Goal: Information Seeking & Learning: Compare options

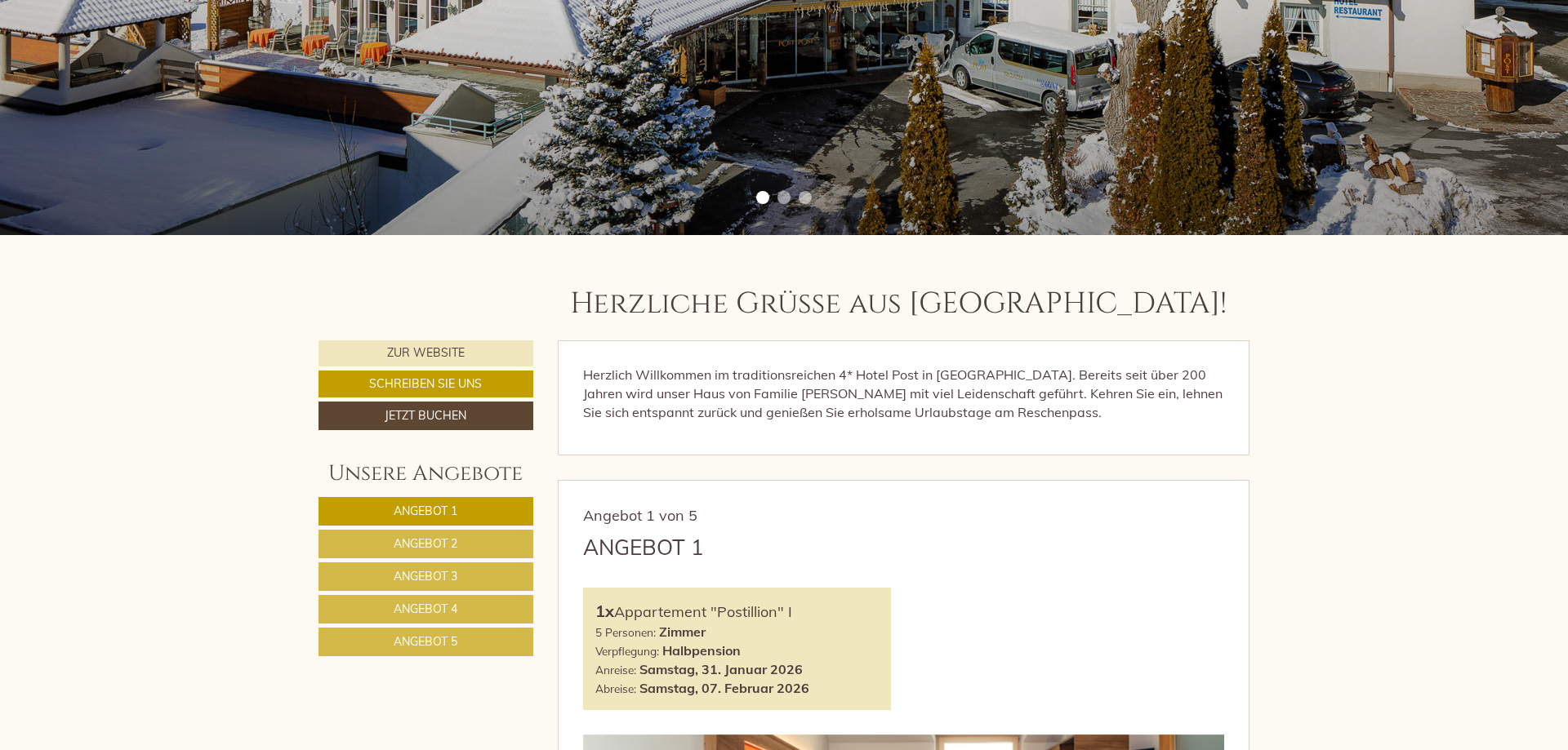
scroll to position [916, 0]
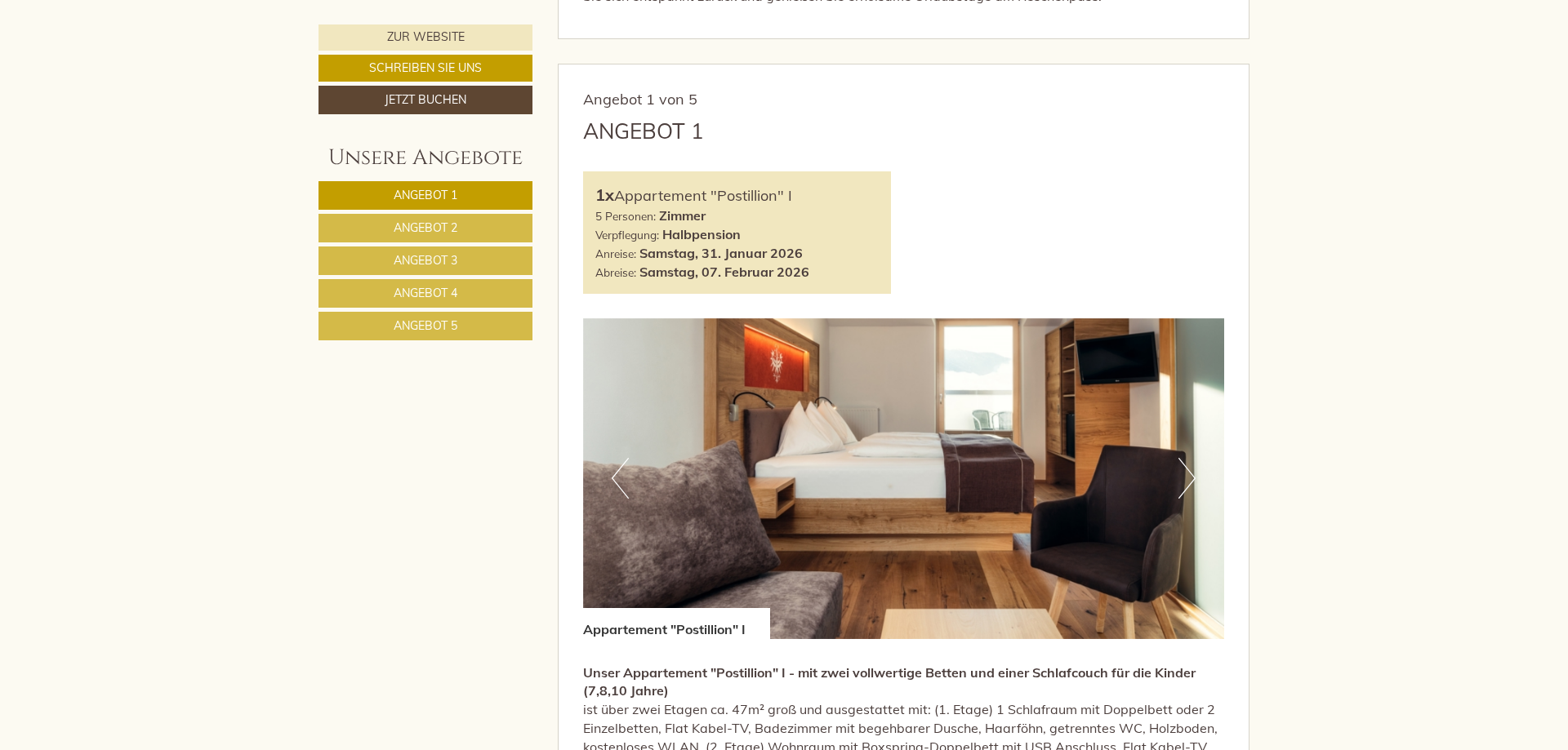
click at [466, 325] on link "Angebot 5" at bounding box center [425, 326] width 214 height 29
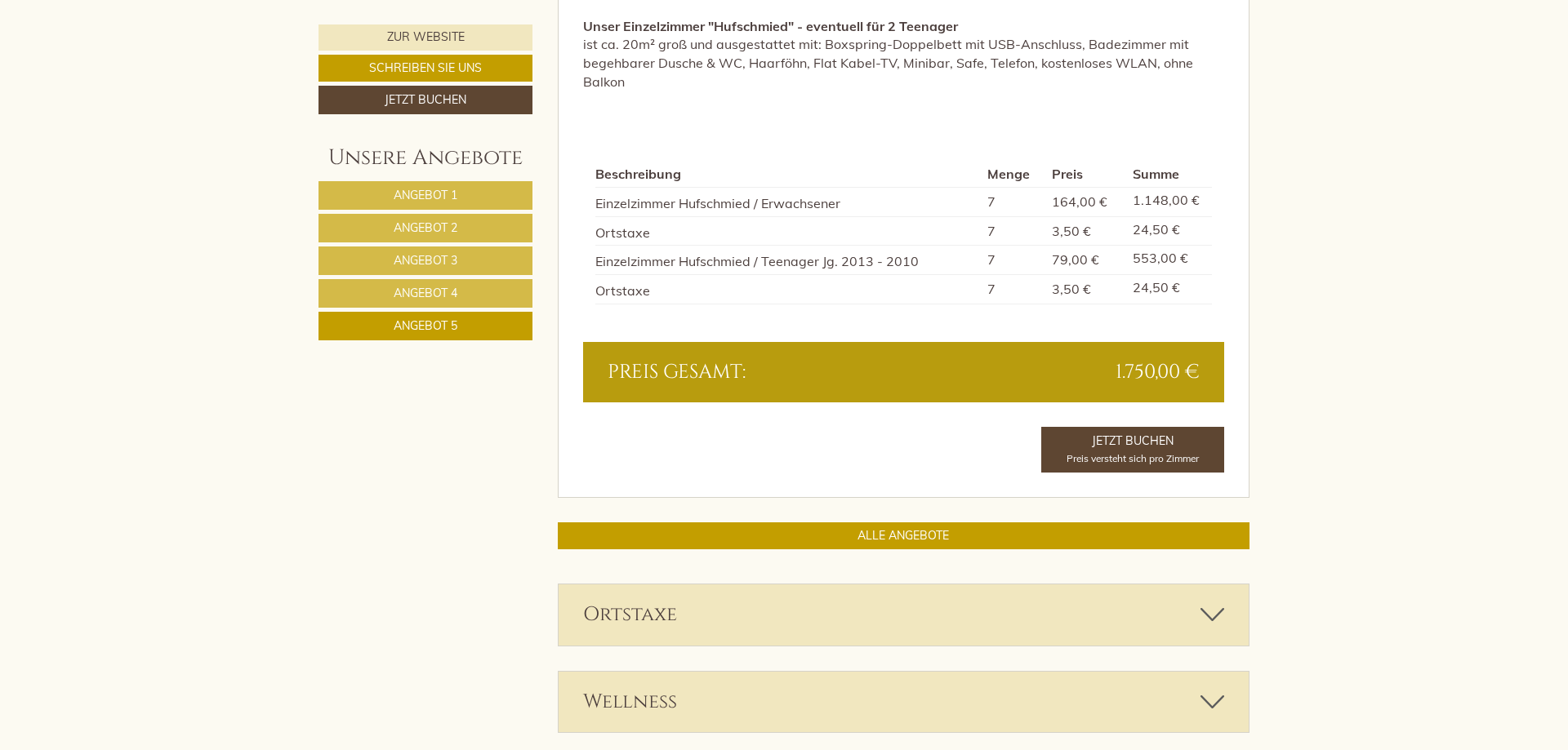
click at [433, 286] on link "Angebot 4" at bounding box center [425, 294] width 214 height 29
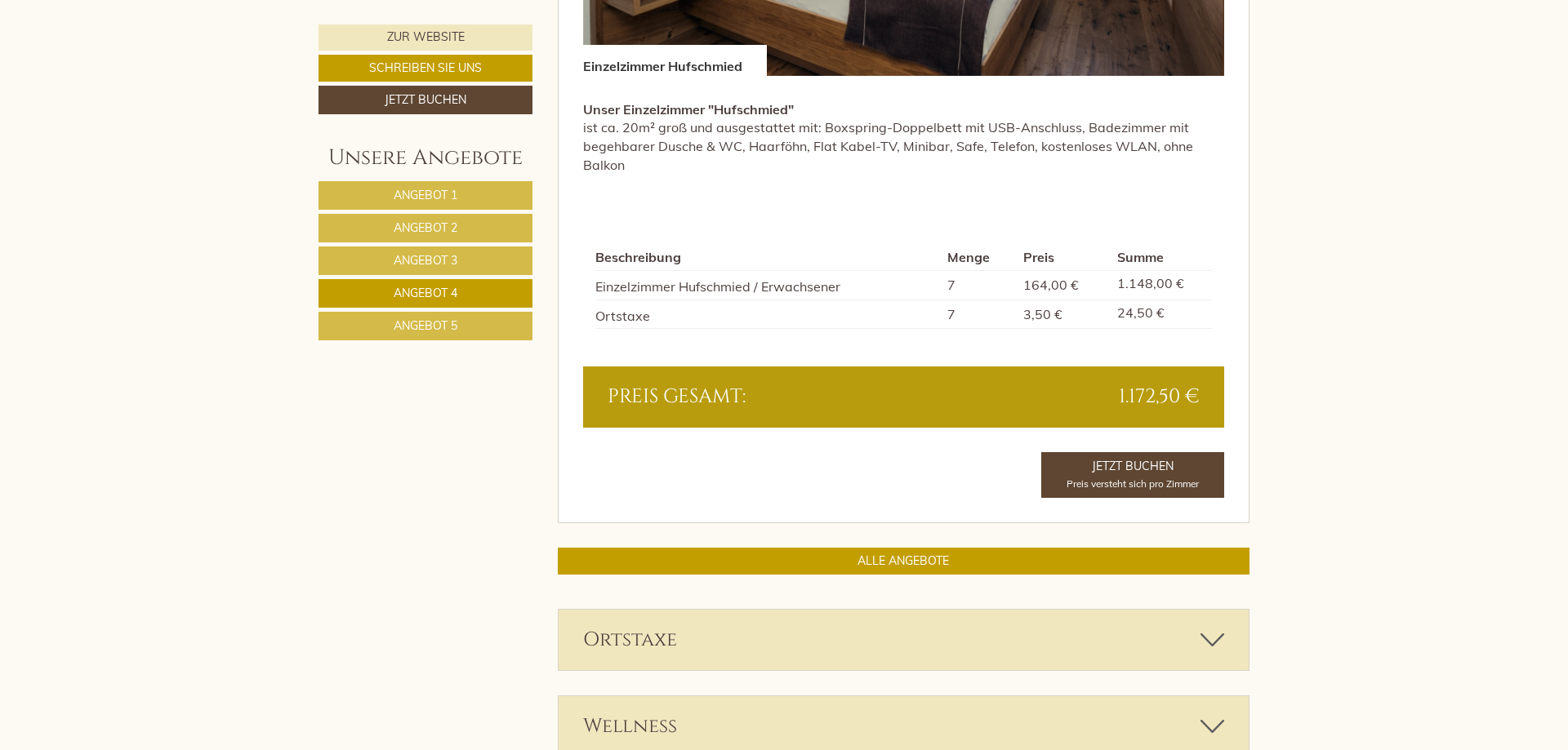
click at [479, 265] on link "Angebot 3" at bounding box center [425, 261] width 214 height 29
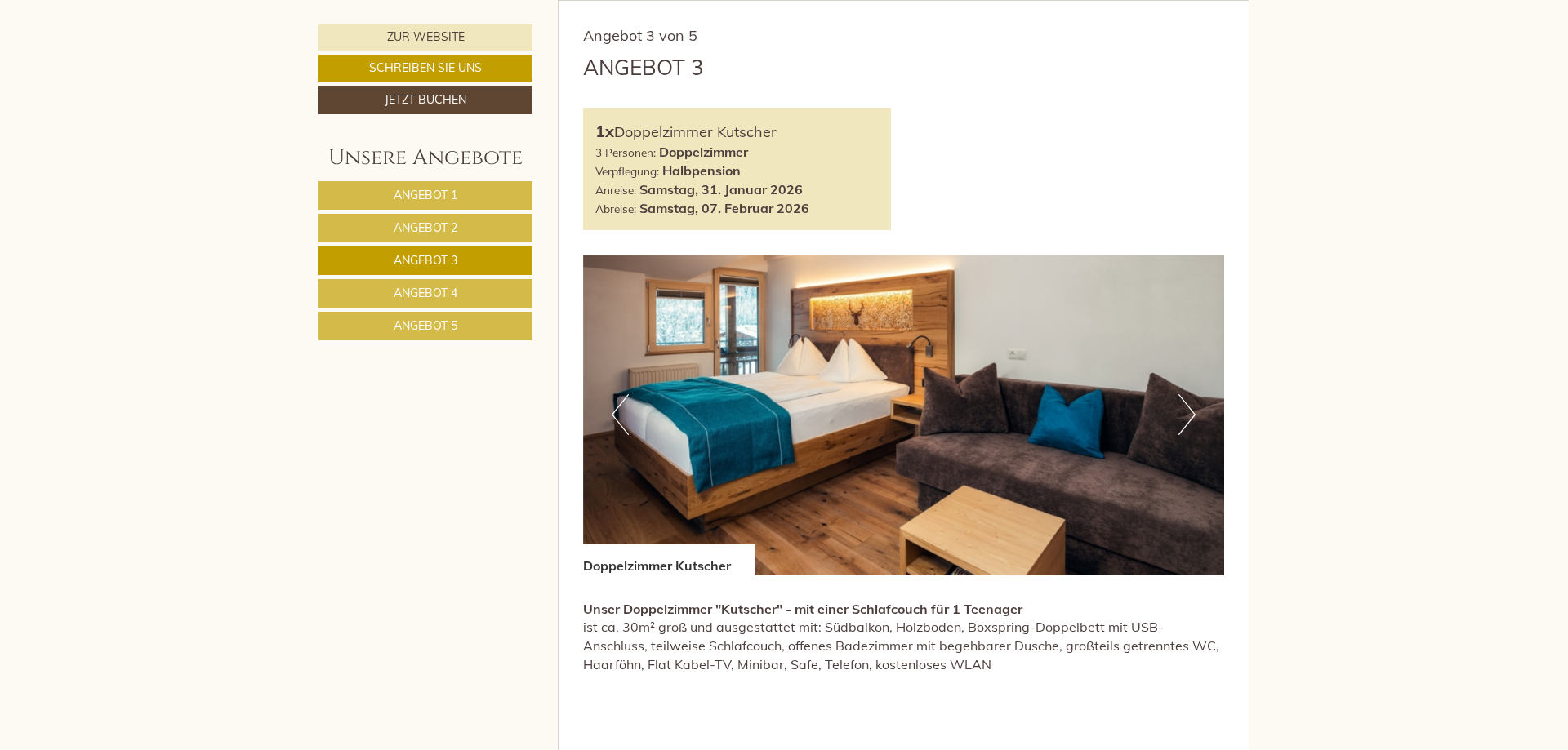
scroll to position [896, 0]
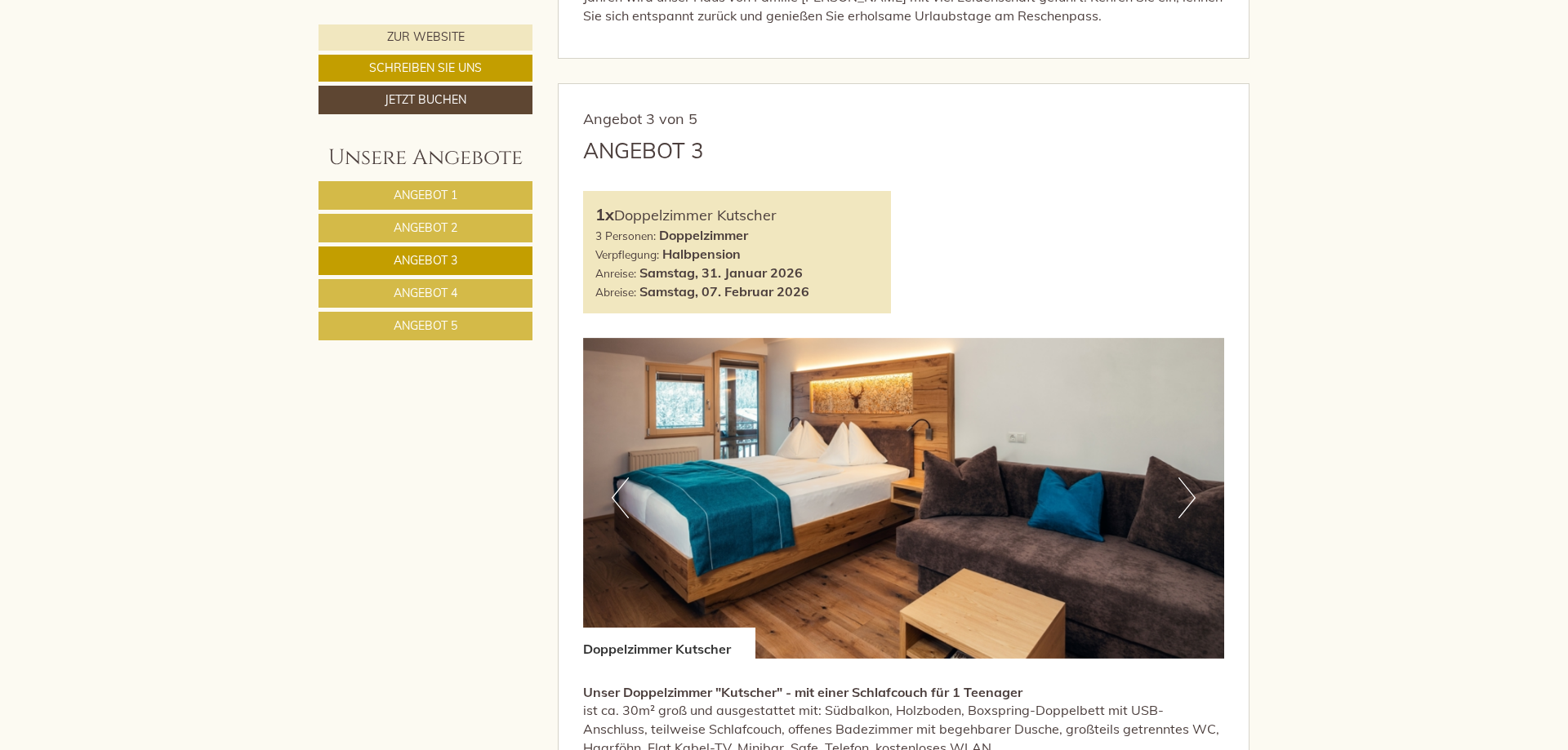
click at [477, 230] on link "Angebot 2" at bounding box center [425, 228] width 214 height 29
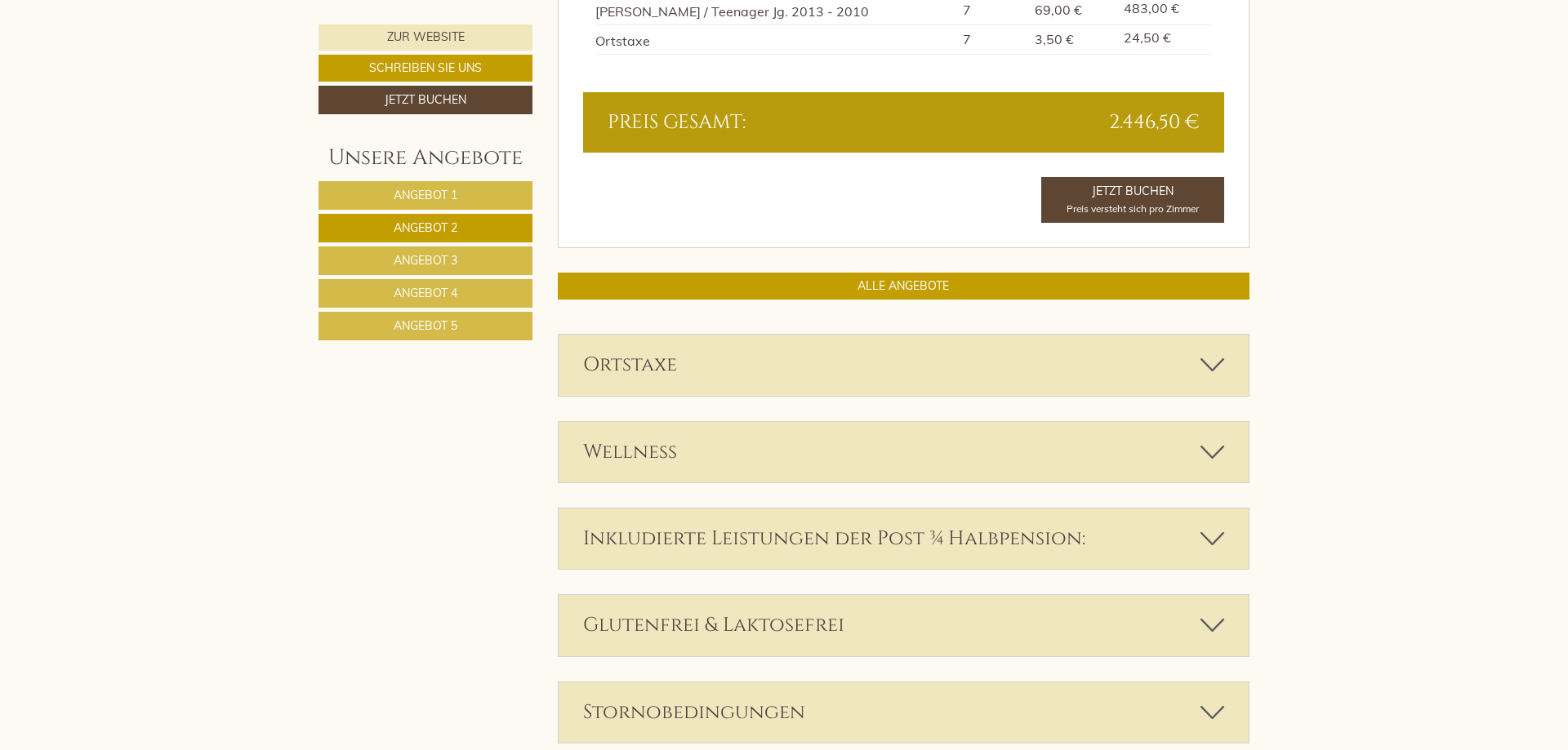
scroll to position [1562, 0]
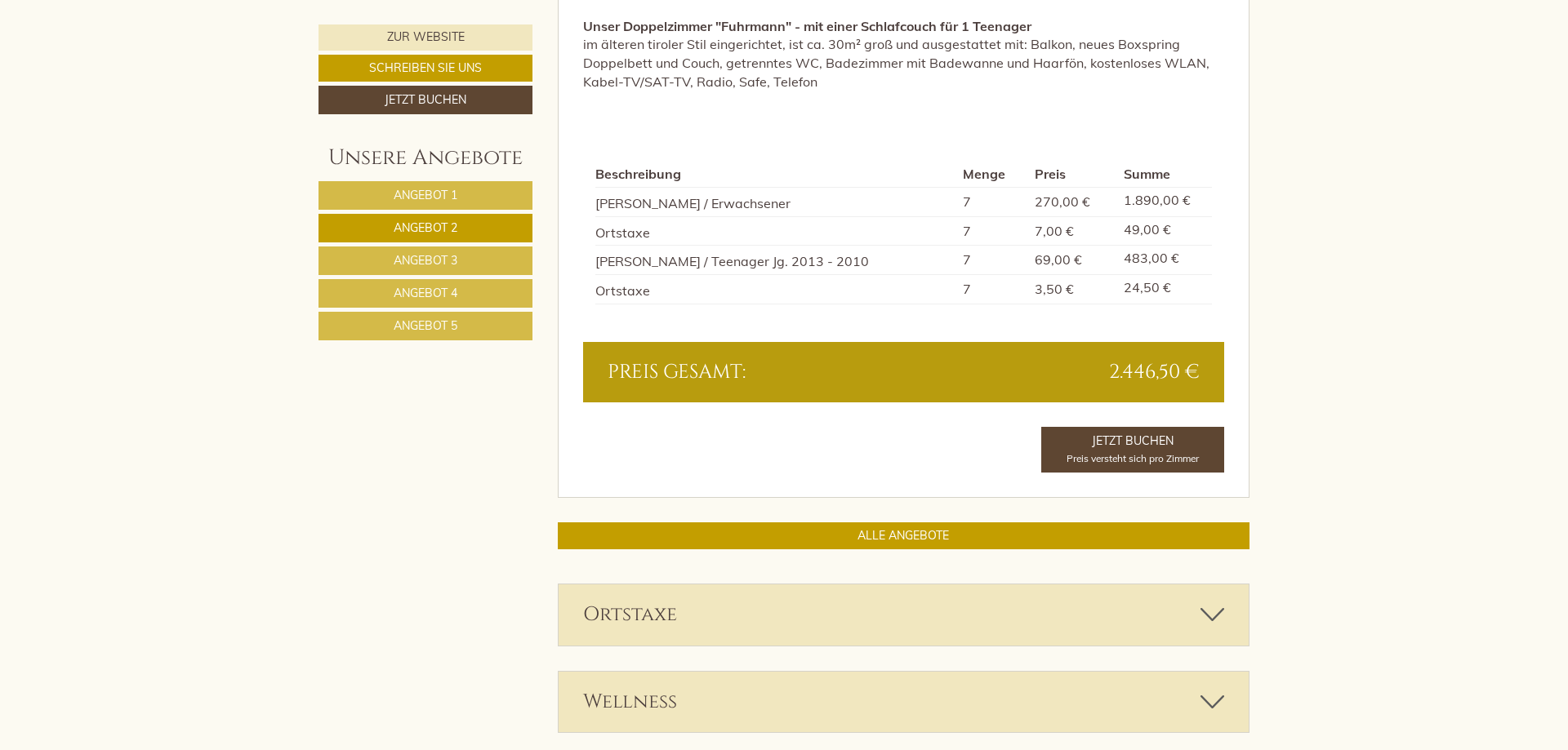
click at [469, 253] on link "Angebot 3" at bounding box center [425, 261] width 214 height 29
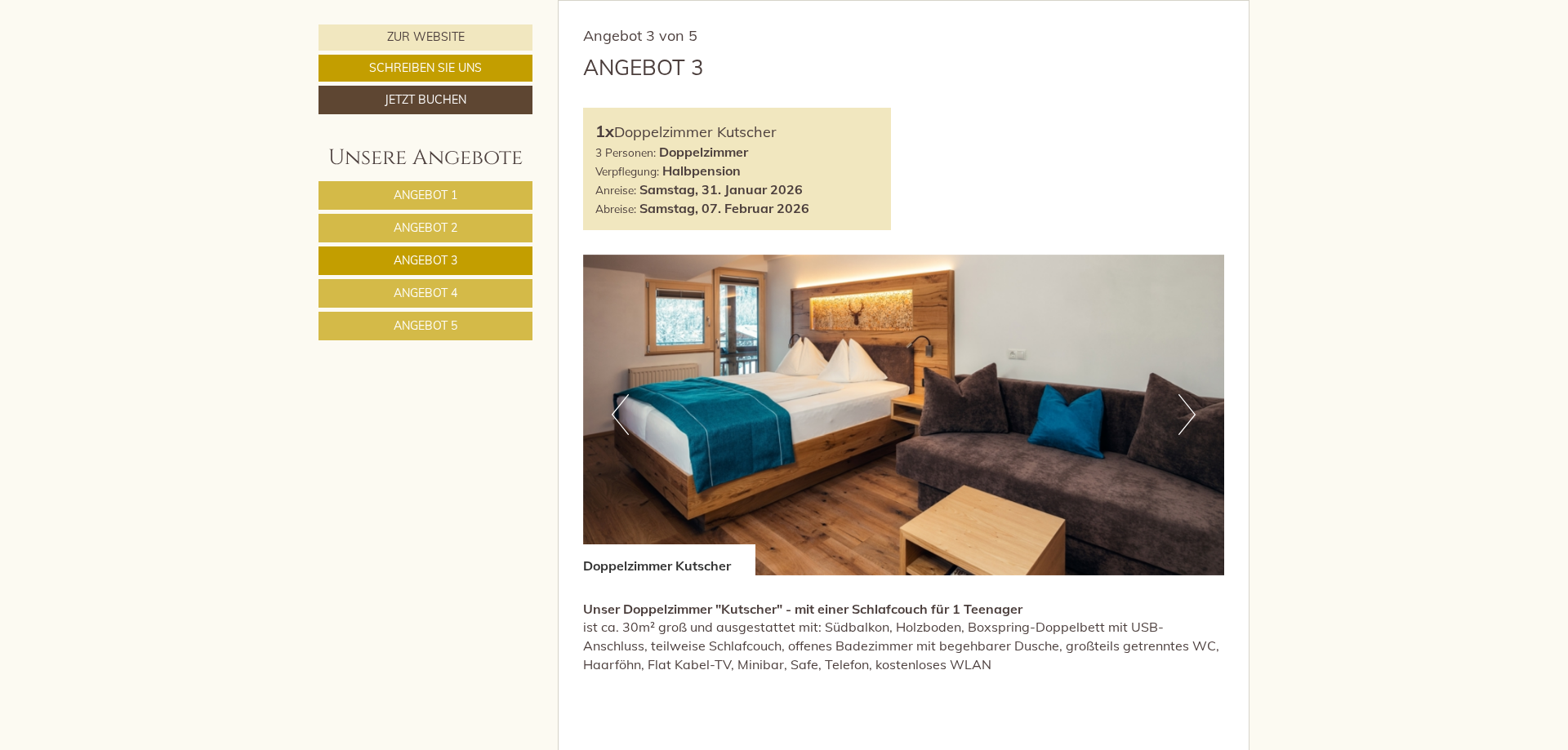
click at [461, 324] on link "Angebot 5" at bounding box center [425, 326] width 214 height 29
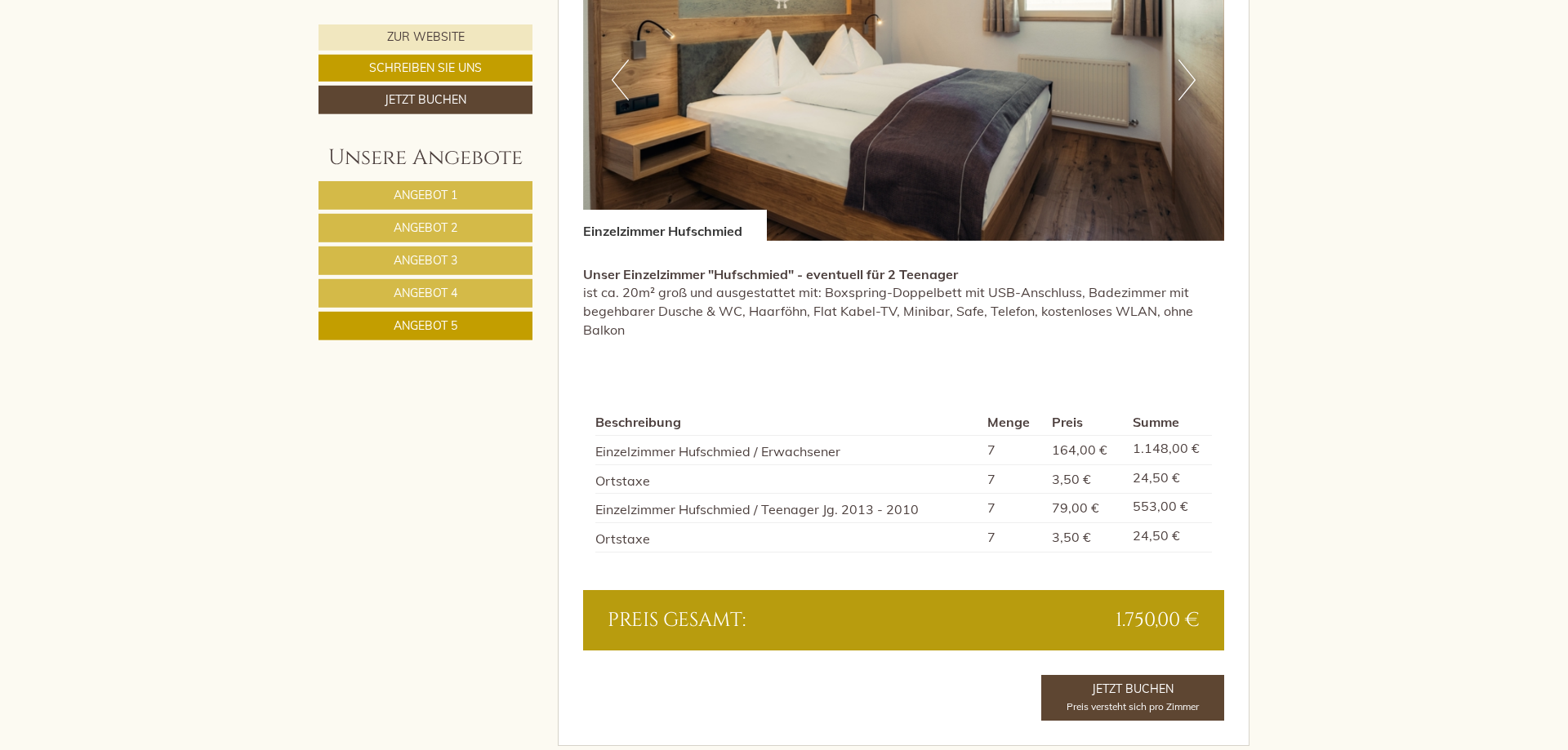
scroll to position [1312, 0]
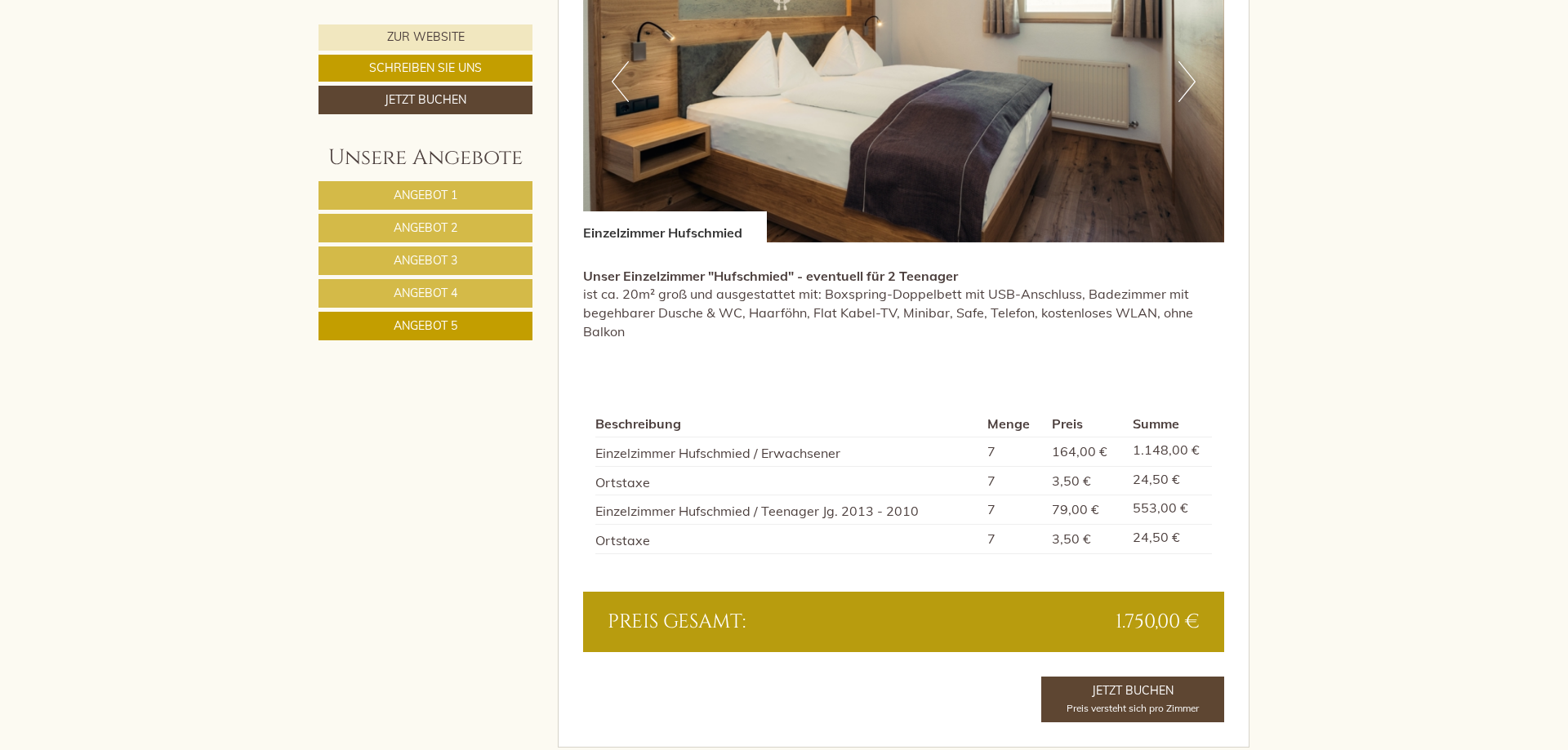
click at [482, 258] on link "Angebot 3" at bounding box center [425, 261] width 214 height 29
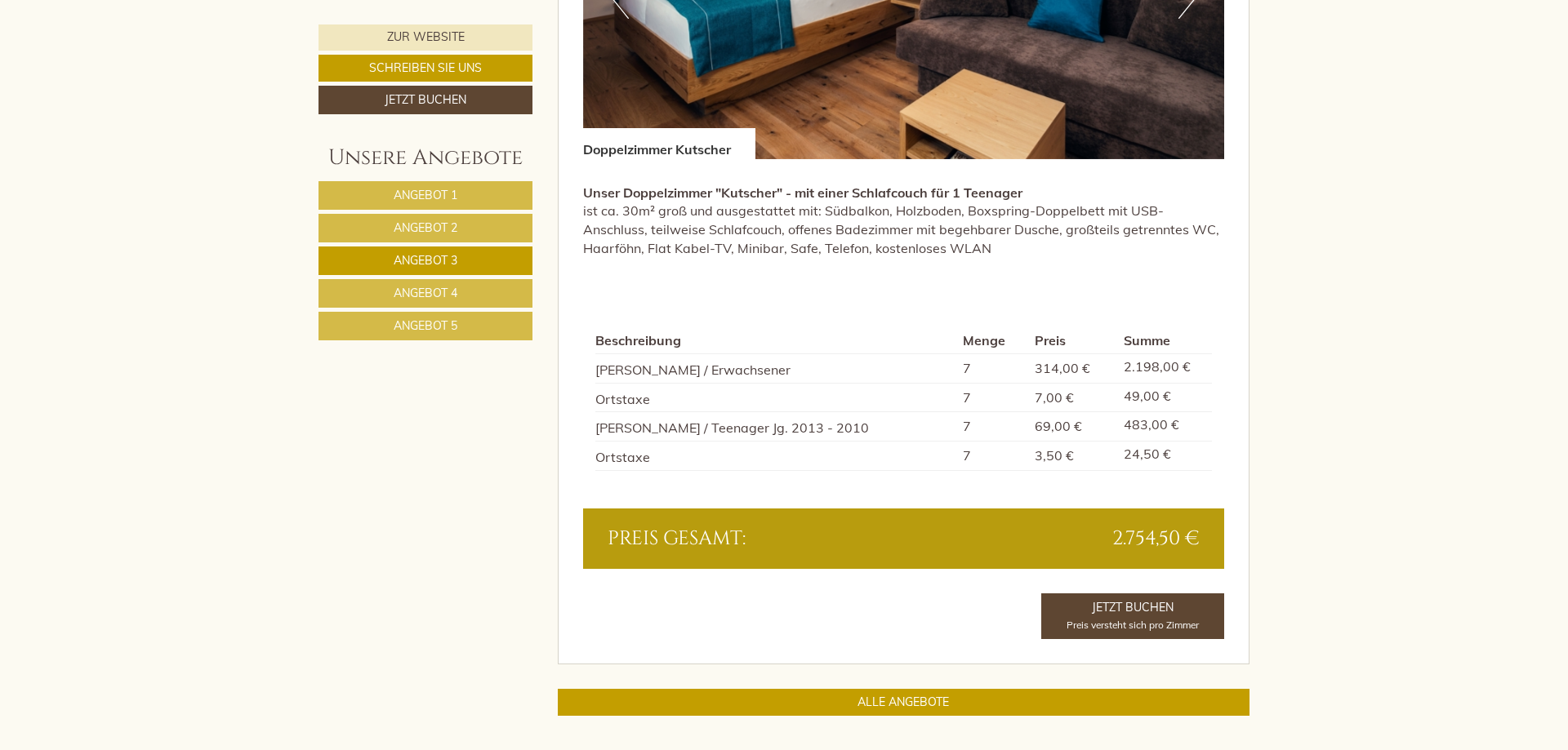
click at [501, 323] on link "Angebot 5" at bounding box center [425, 326] width 214 height 29
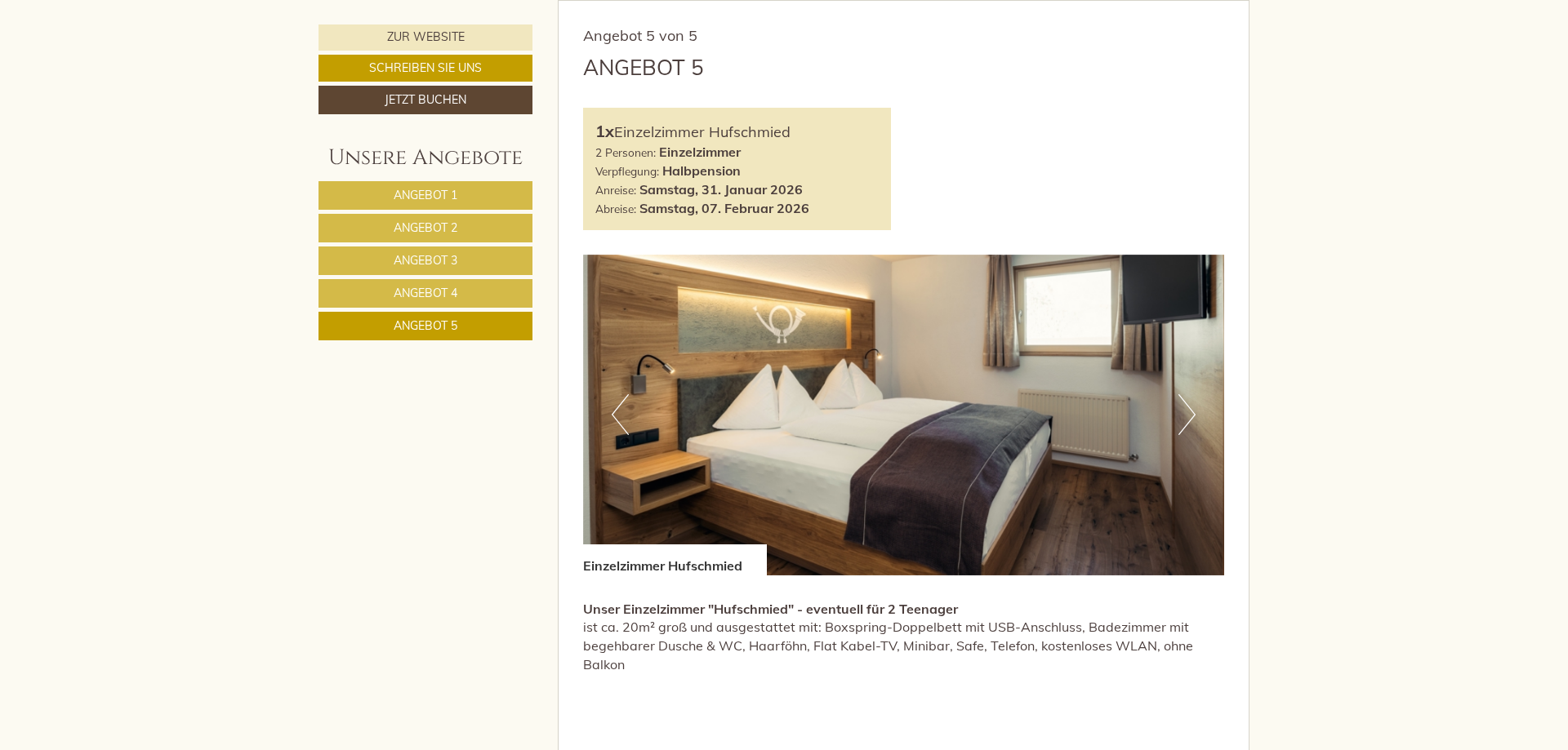
scroll to position [1146, 0]
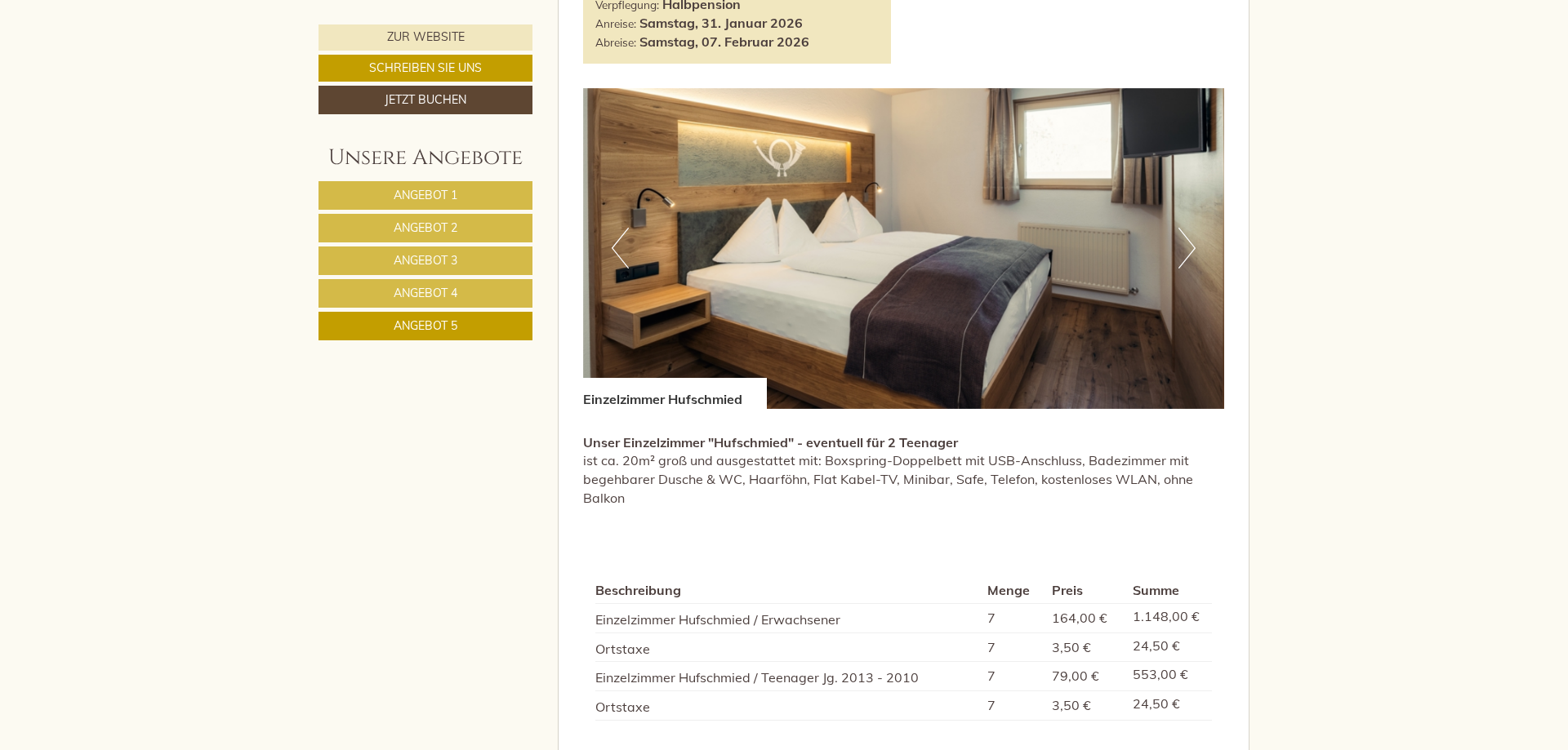
click at [482, 227] on link "Angebot 2" at bounding box center [425, 228] width 214 height 29
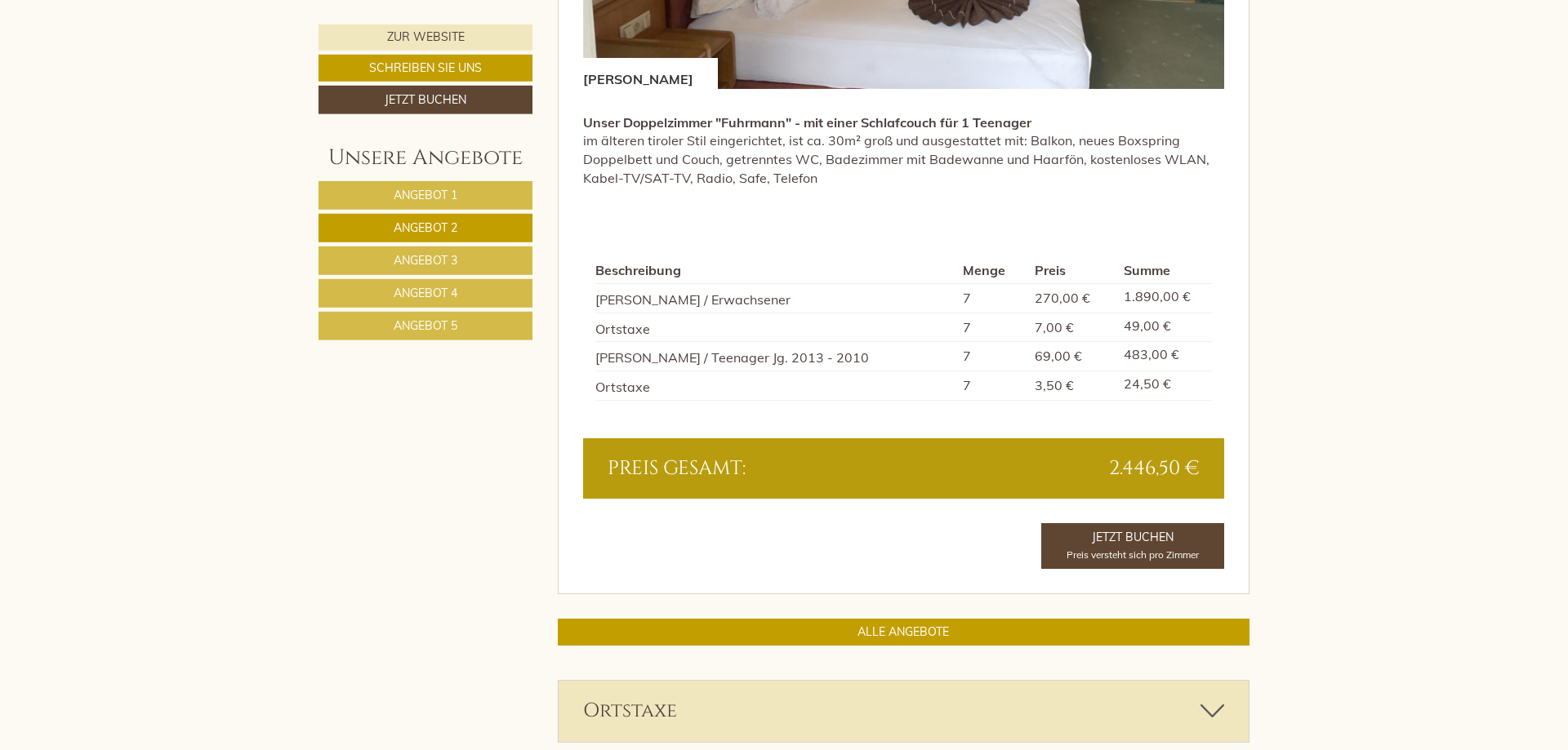
scroll to position [1479, 0]
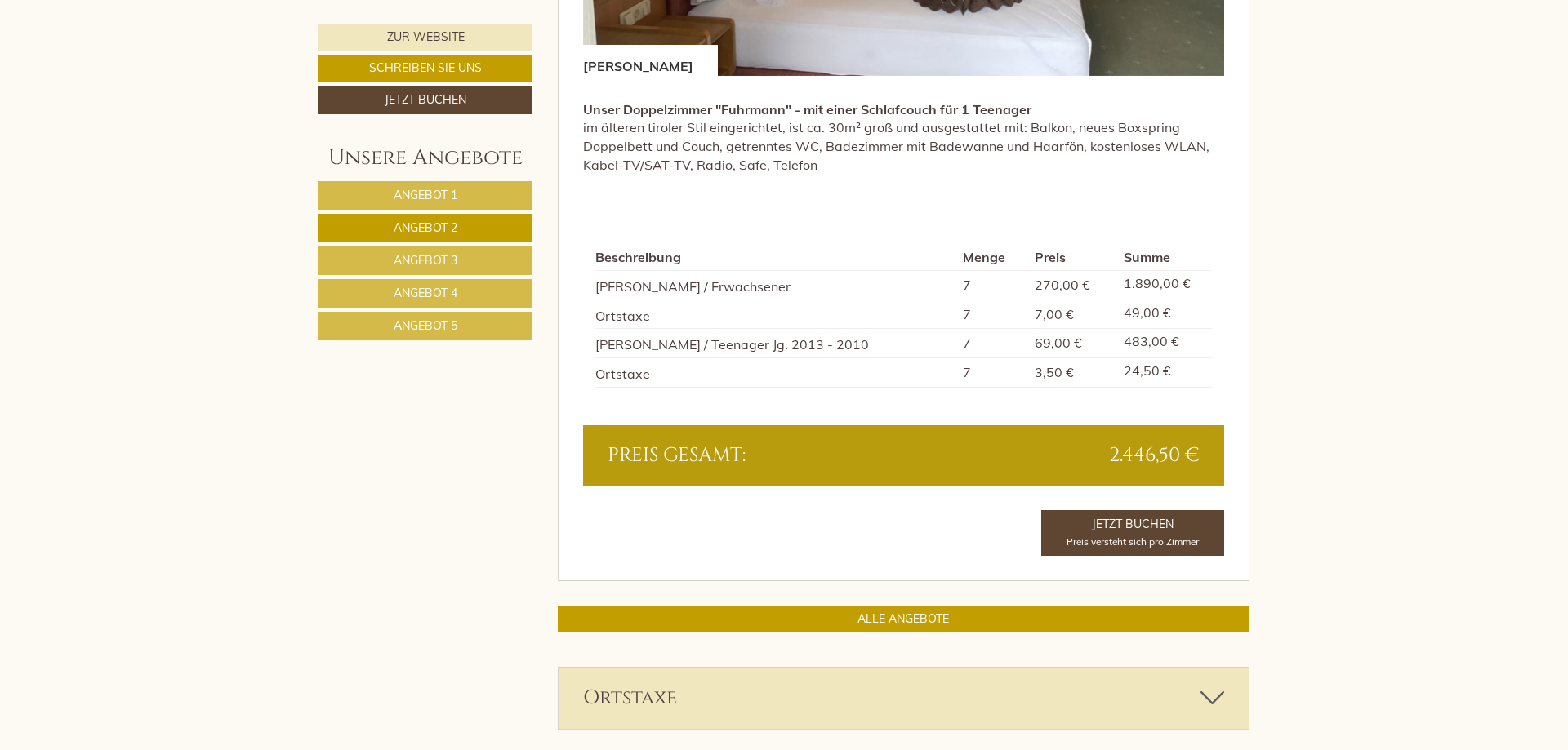
click at [420, 263] on span "Angebot 3" at bounding box center [425, 260] width 64 height 14
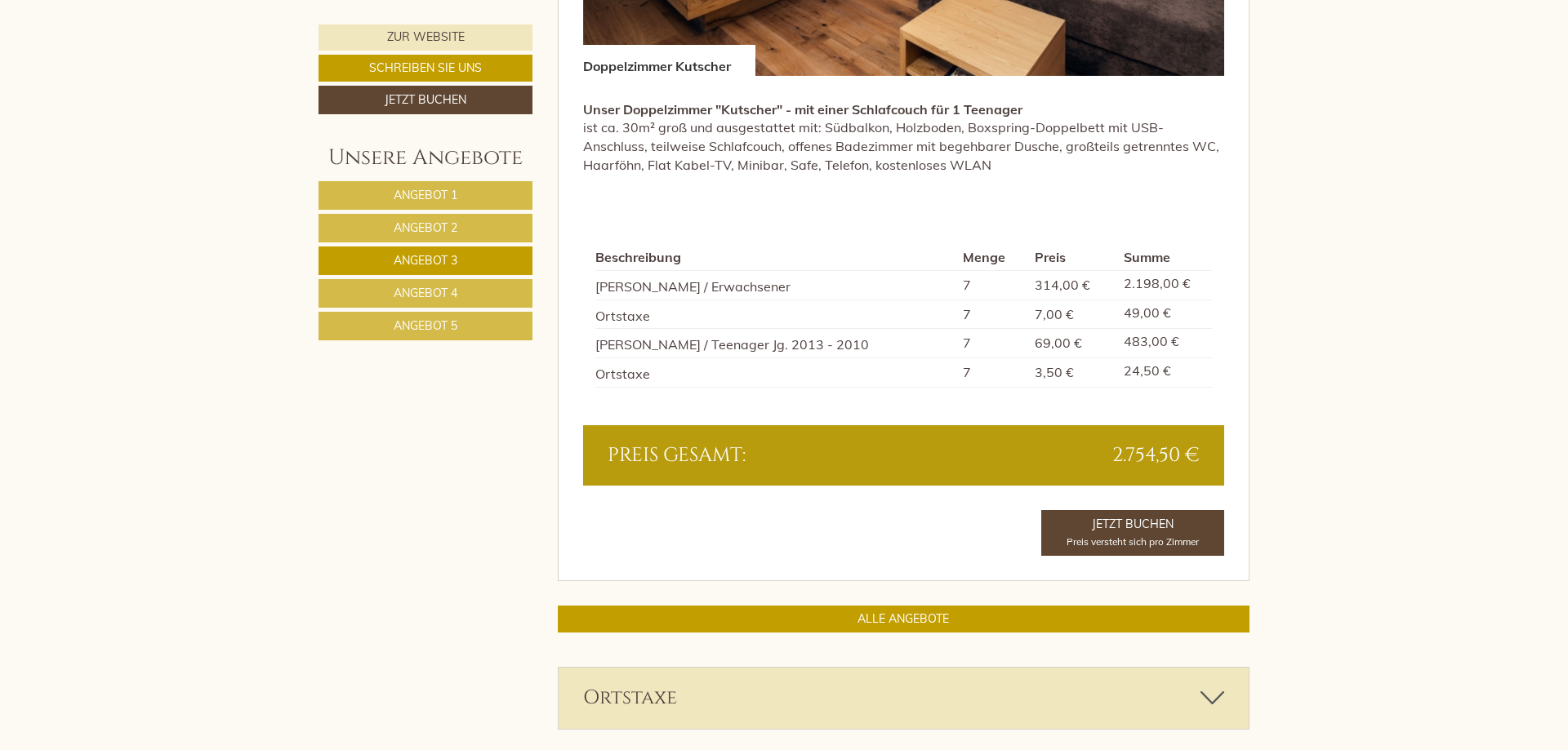
click at [492, 331] on link "Angebot 5" at bounding box center [425, 326] width 214 height 29
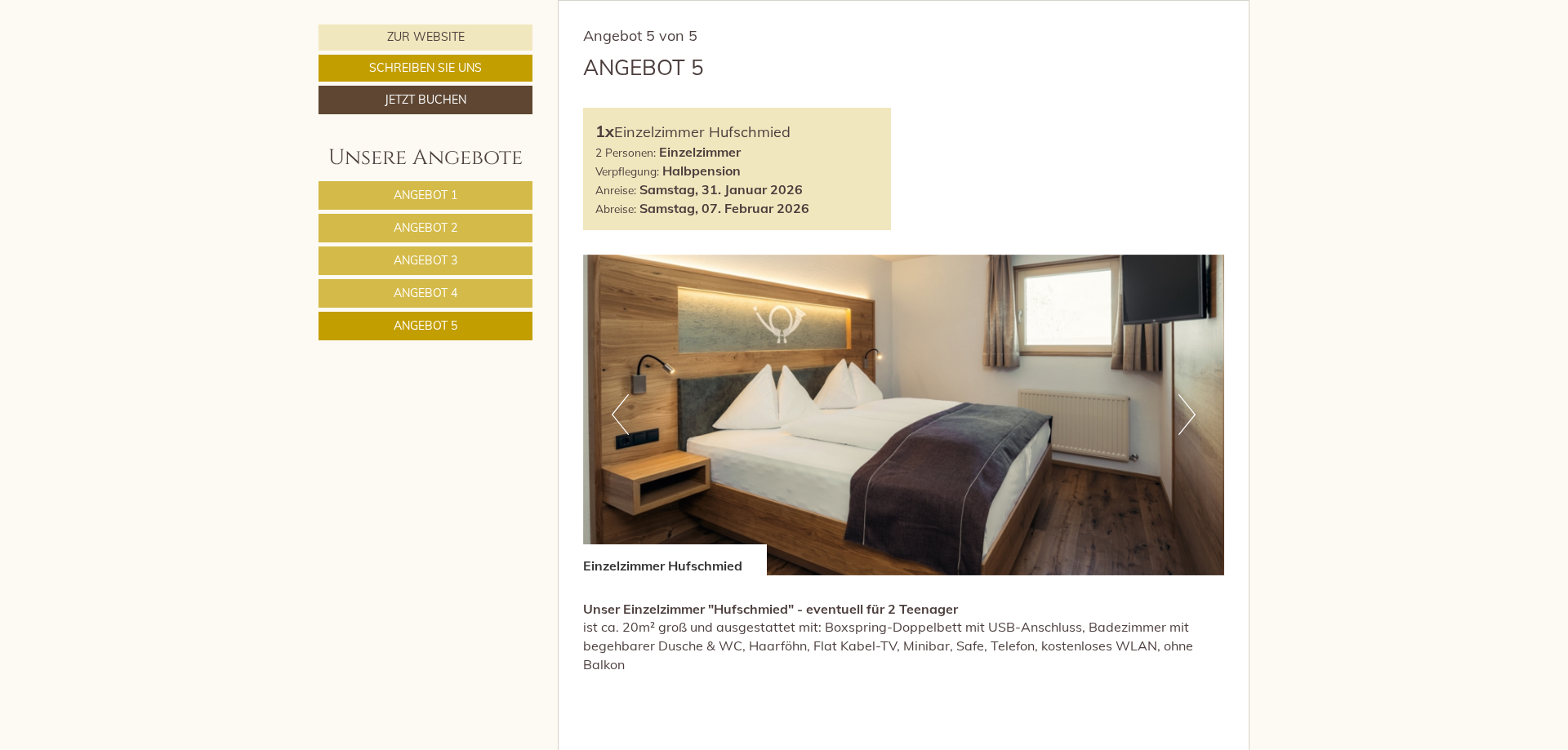
click at [443, 266] on span "Angebot 3" at bounding box center [425, 260] width 64 height 14
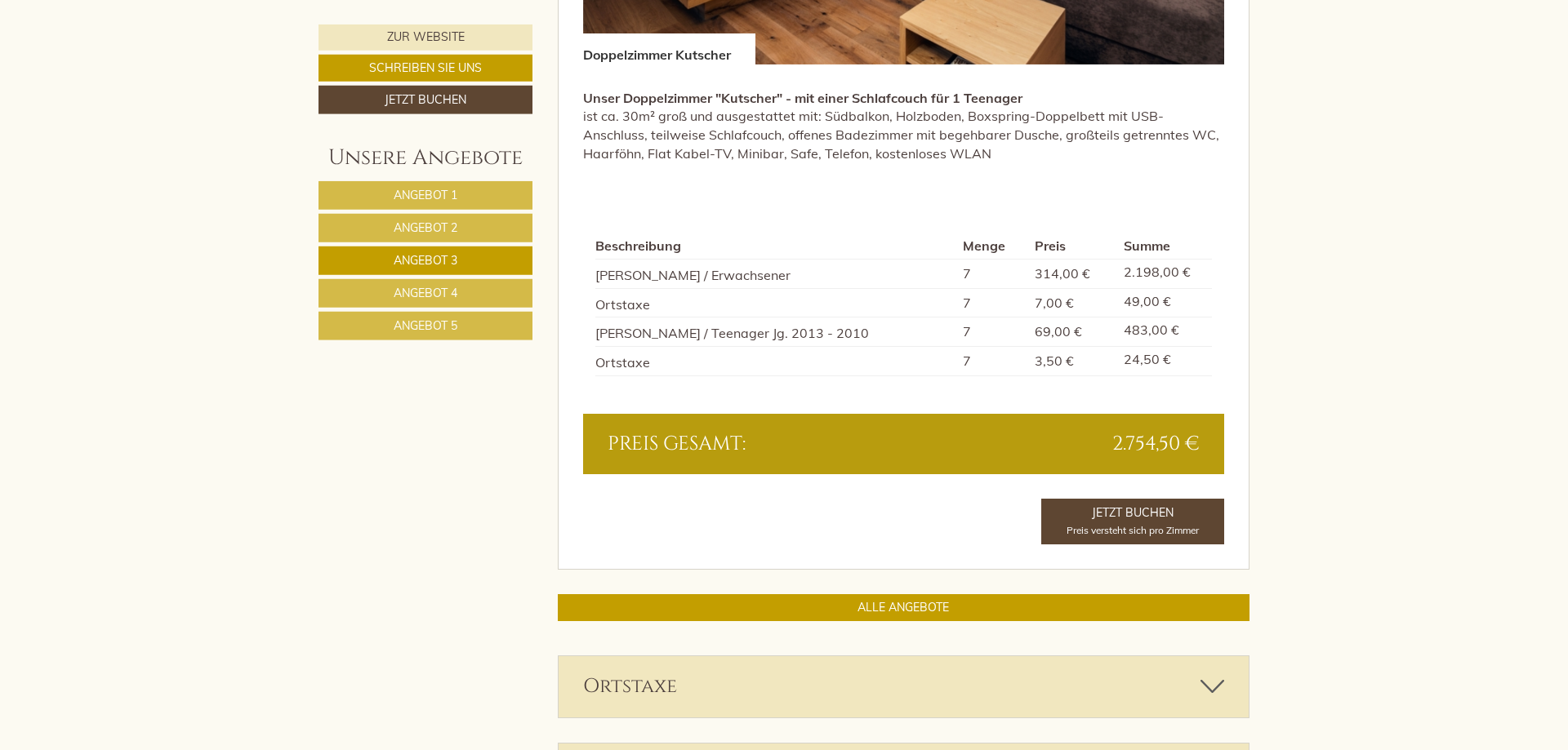
scroll to position [1562, 0]
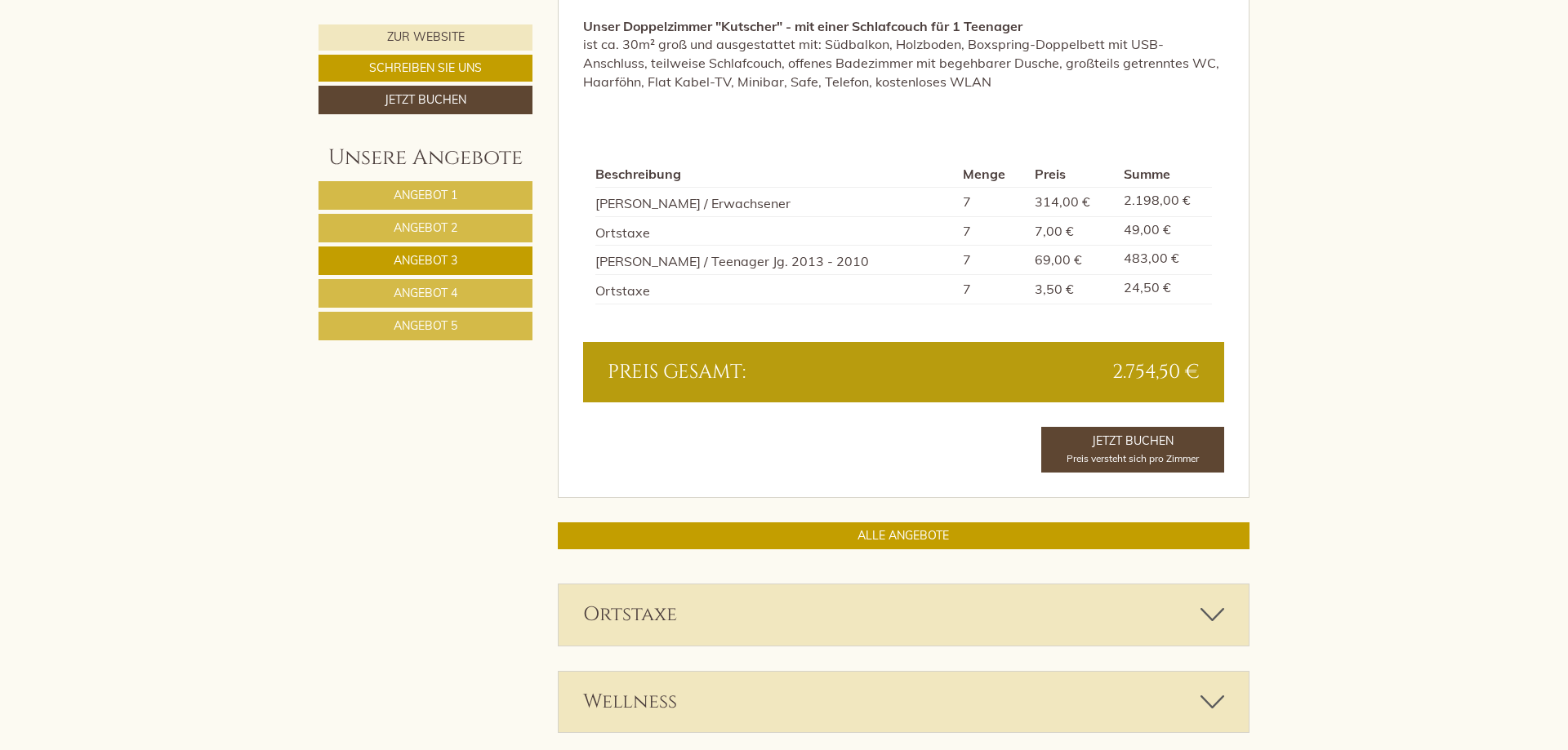
click at [455, 328] on span "Angebot 5" at bounding box center [425, 325] width 64 height 14
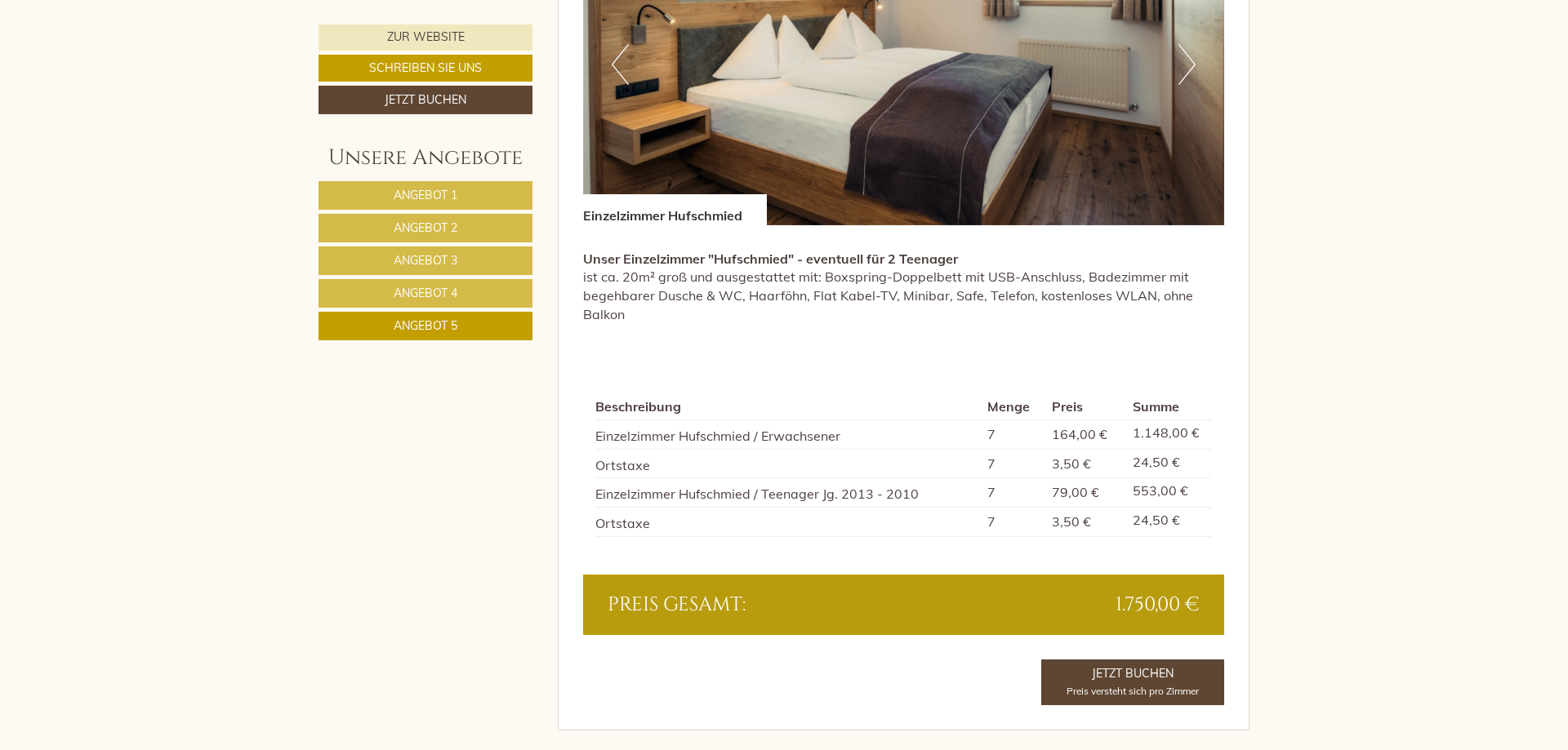
scroll to position [1396, 0]
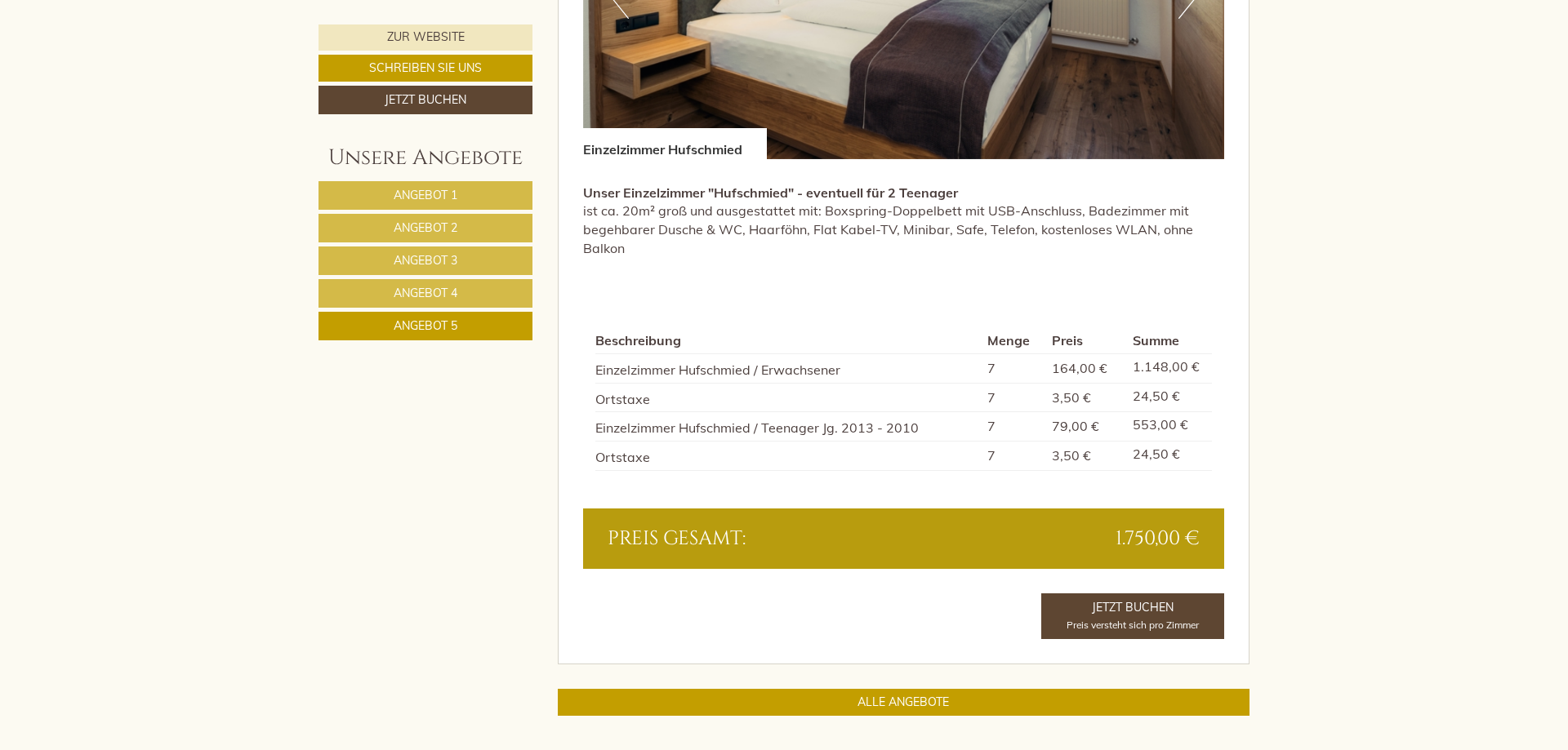
click at [488, 261] on link "Angebot 3" at bounding box center [425, 261] width 214 height 29
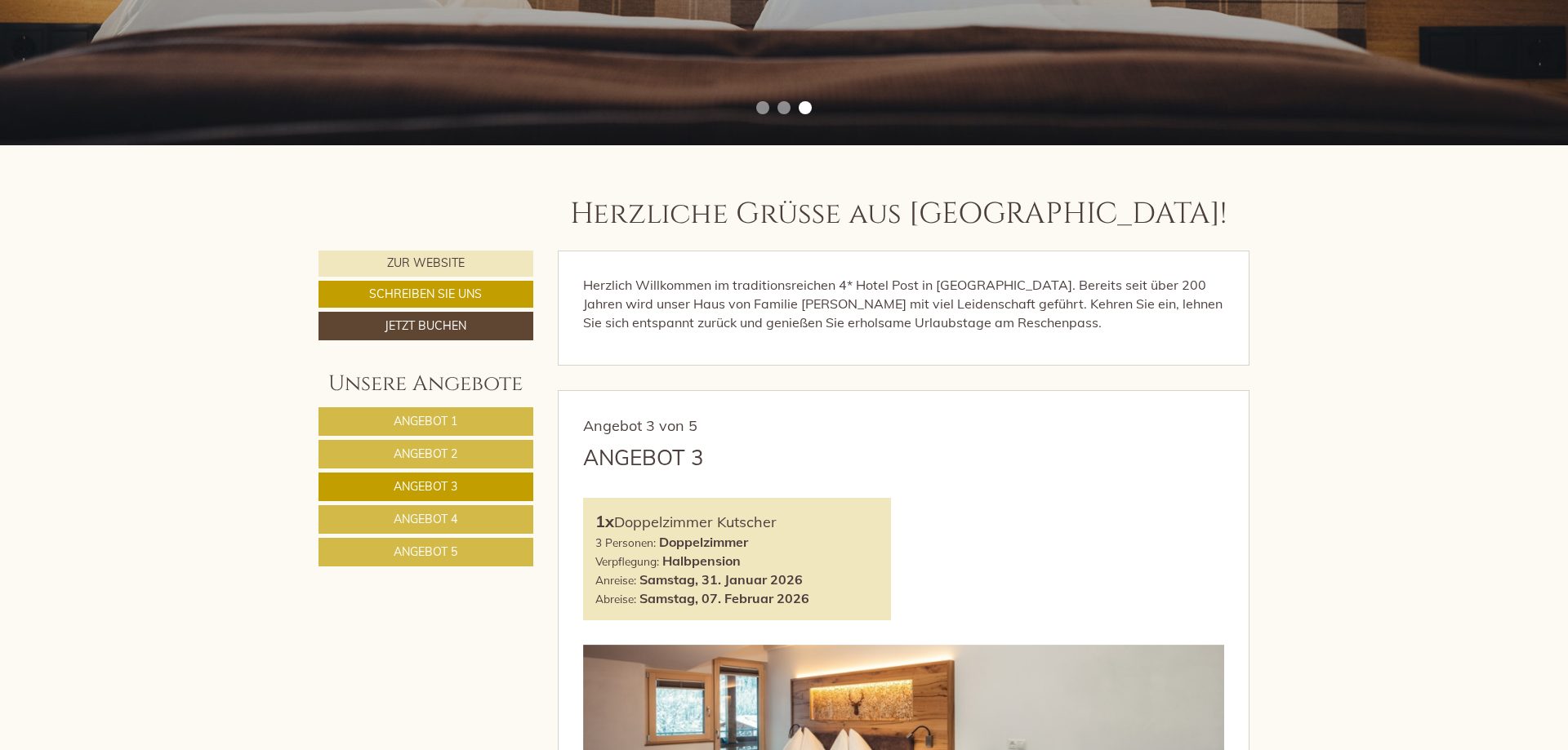
scroll to position [563, 0]
